Goal: Check status

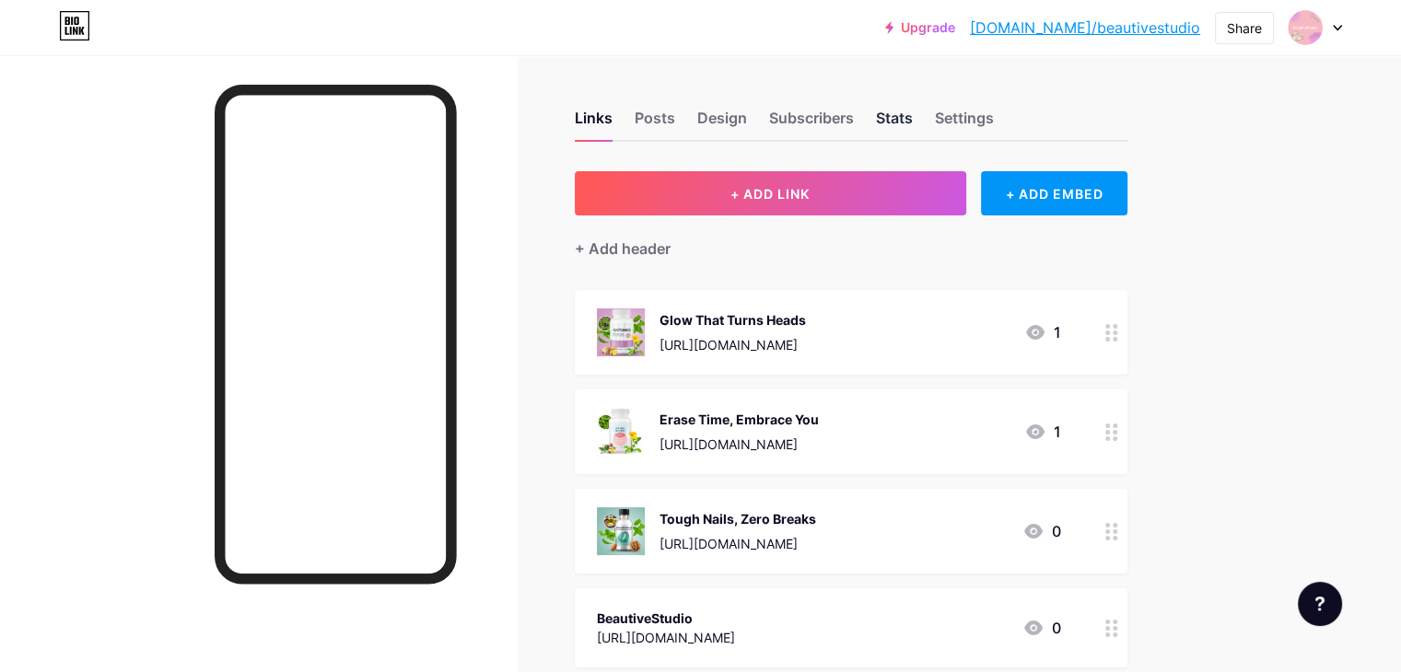
click at [913, 130] on div "Stats" at bounding box center [894, 123] width 37 height 33
click at [913, 113] on div "Stats" at bounding box center [894, 123] width 37 height 33
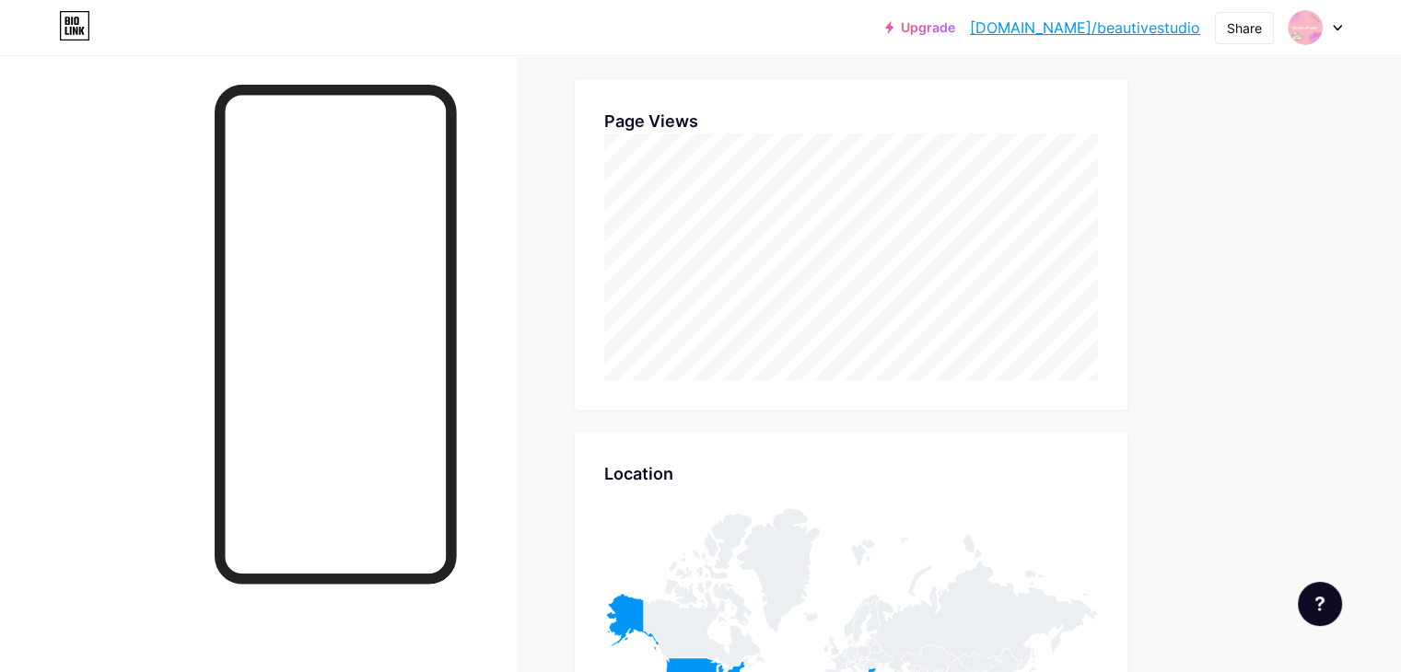
scroll to position [829, 0]
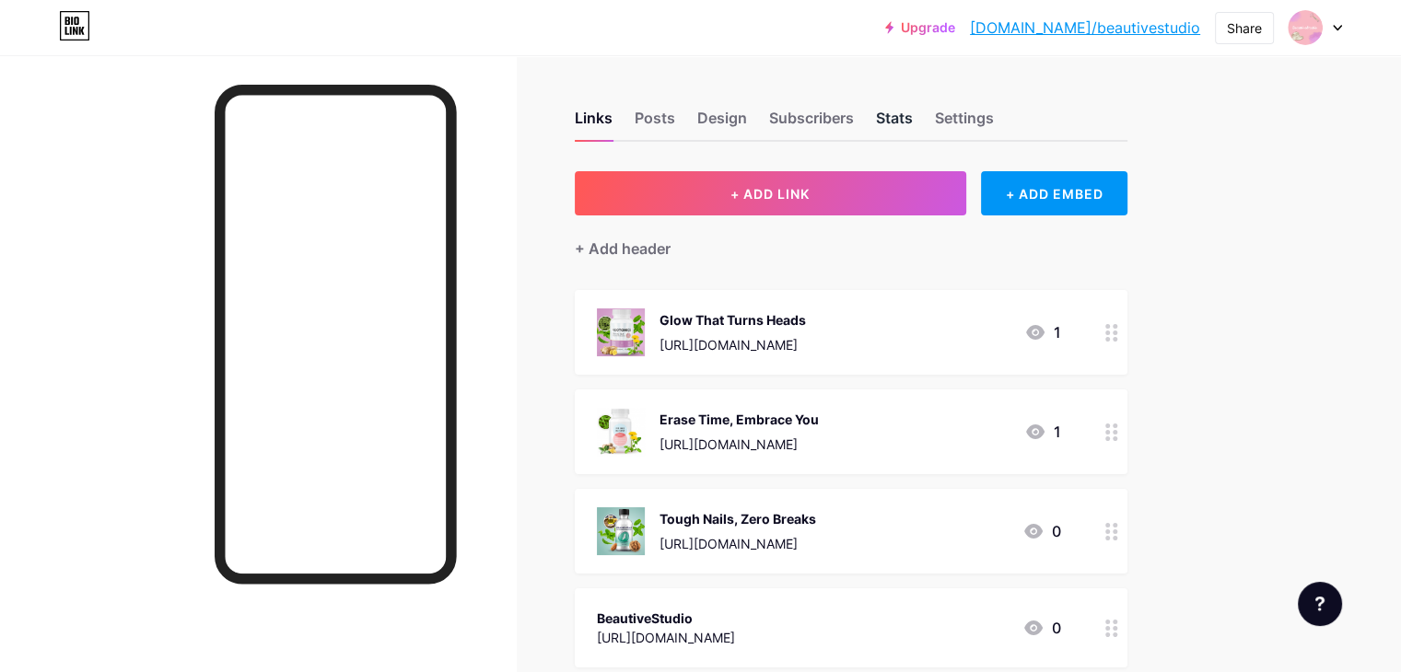
click at [913, 125] on div "Stats" at bounding box center [894, 123] width 37 height 33
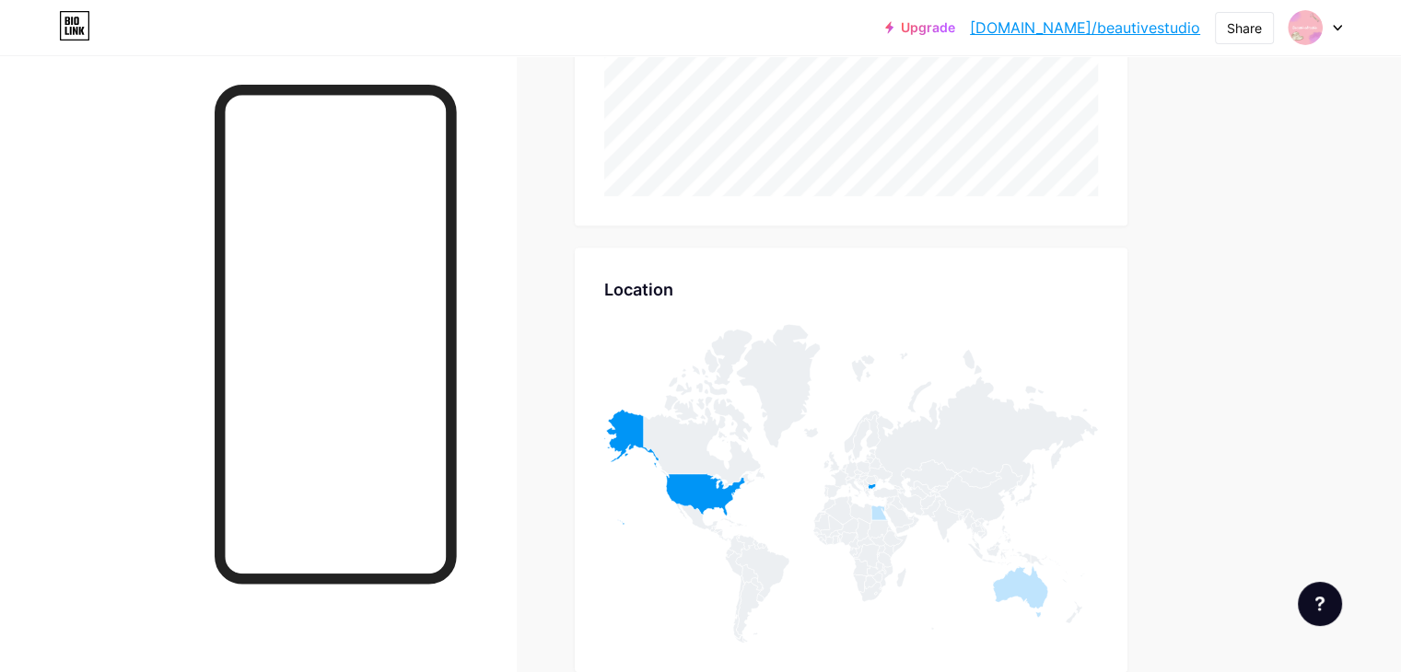
scroll to position [1105, 0]
